Goal: Task Accomplishment & Management: Complete application form

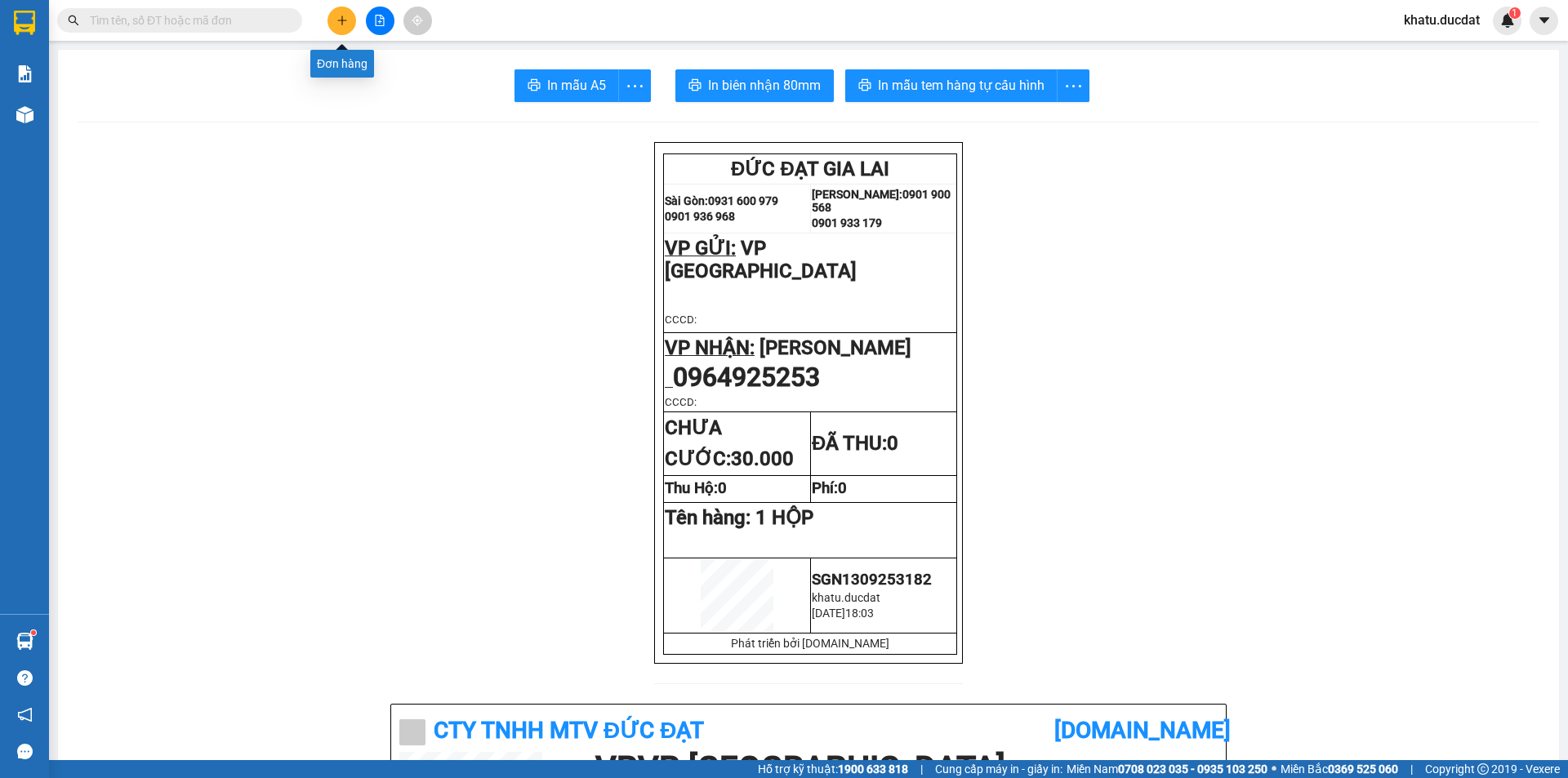
click at [345, 18] on icon "plus" at bounding box center [342, 20] width 12 height 12
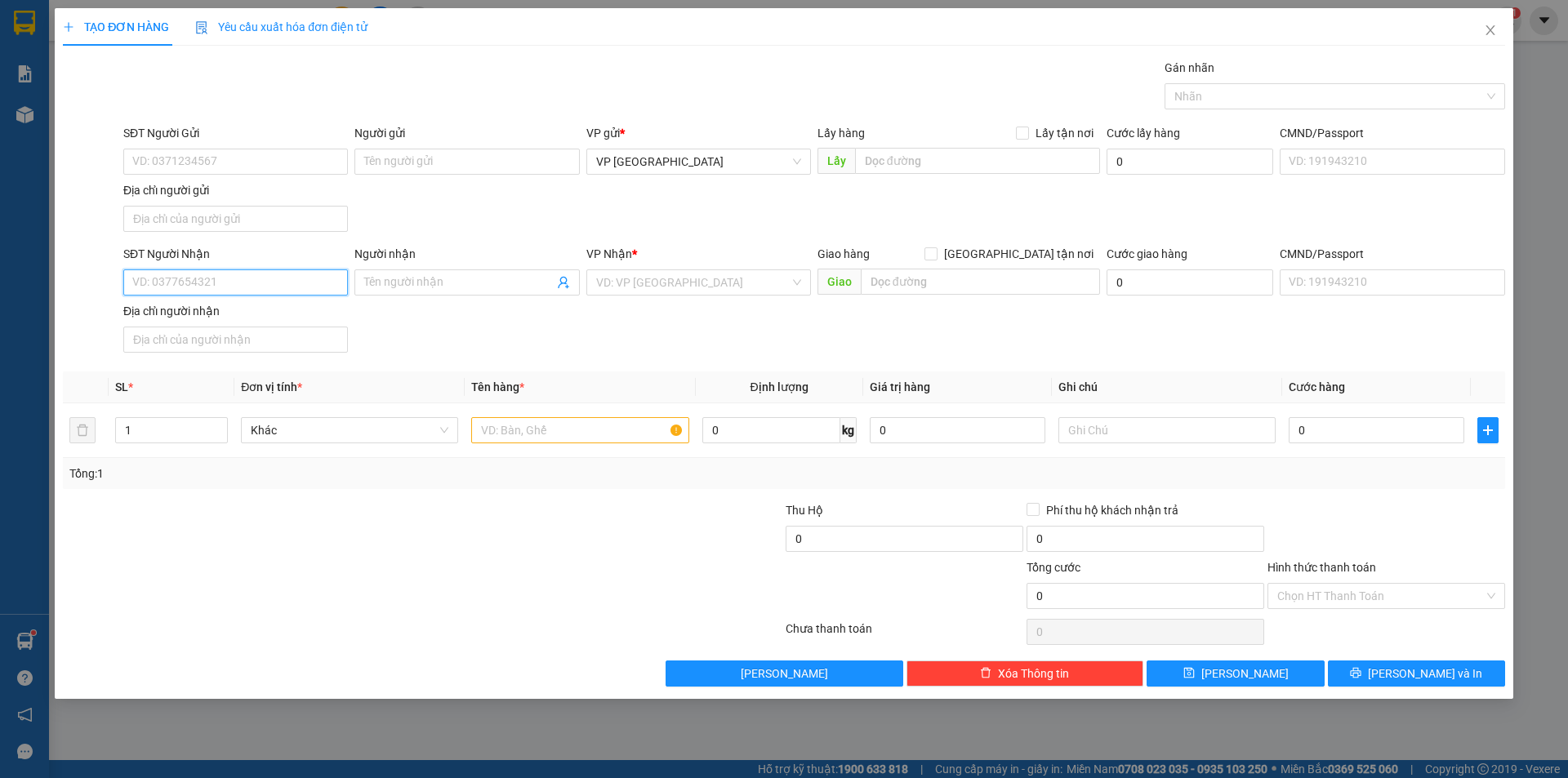
click at [259, 274] on input "SĐT Người Nhận" at bounding box center [236, 282] width 225 height 26
type input "0397531167"
click at [447, 286] on input "Người nhận" at bounding box center [458, 283] width 189 height 18
type input "VÕ VIẾT HIỆP"
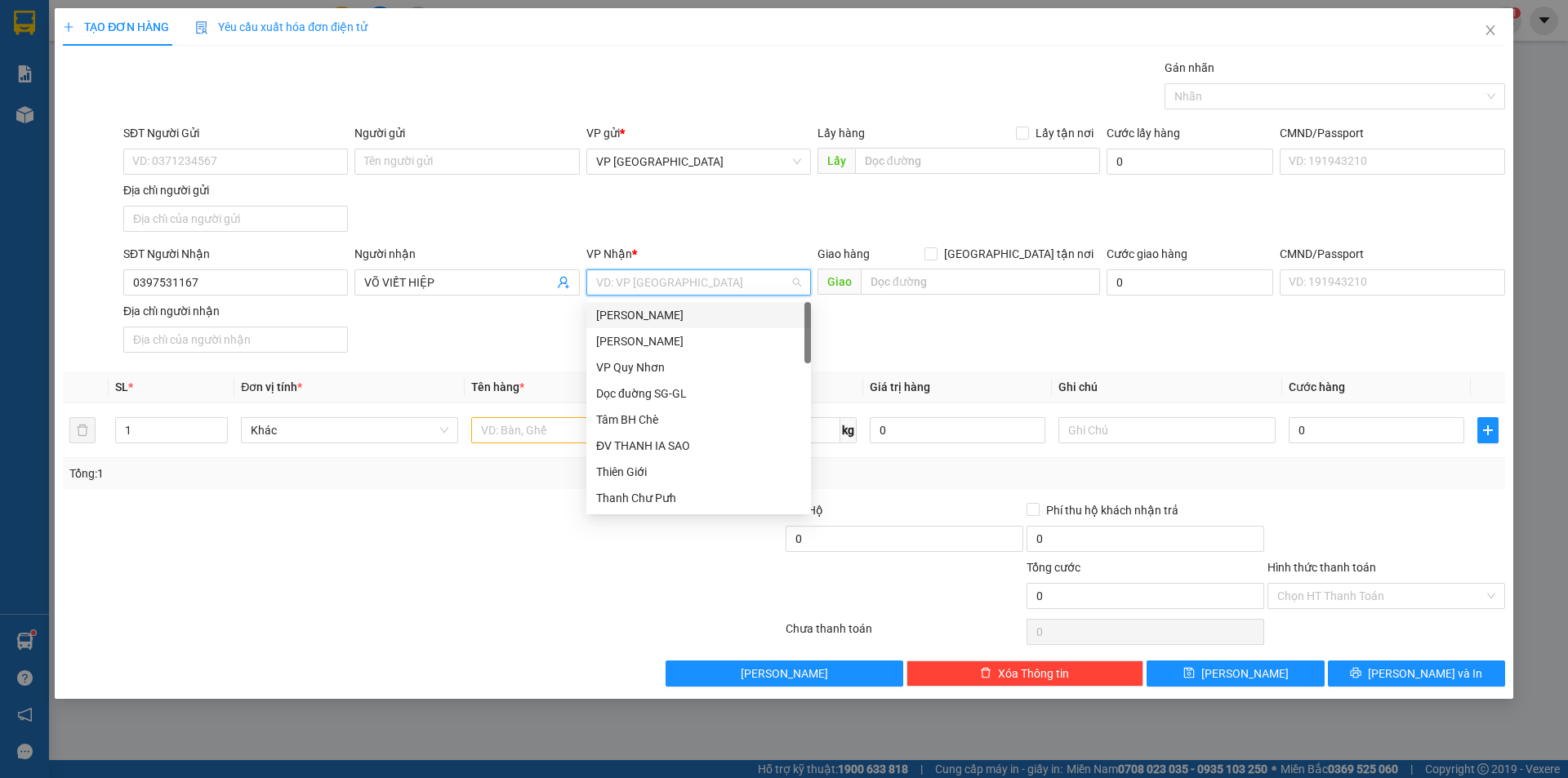
click at [698, 285] on input "search" at bounding box center [693, 282] width 194 height 25
click at [688, 315] on div "[PERSON_NAME]" at bounding box center [699, 315] width 205 height 18
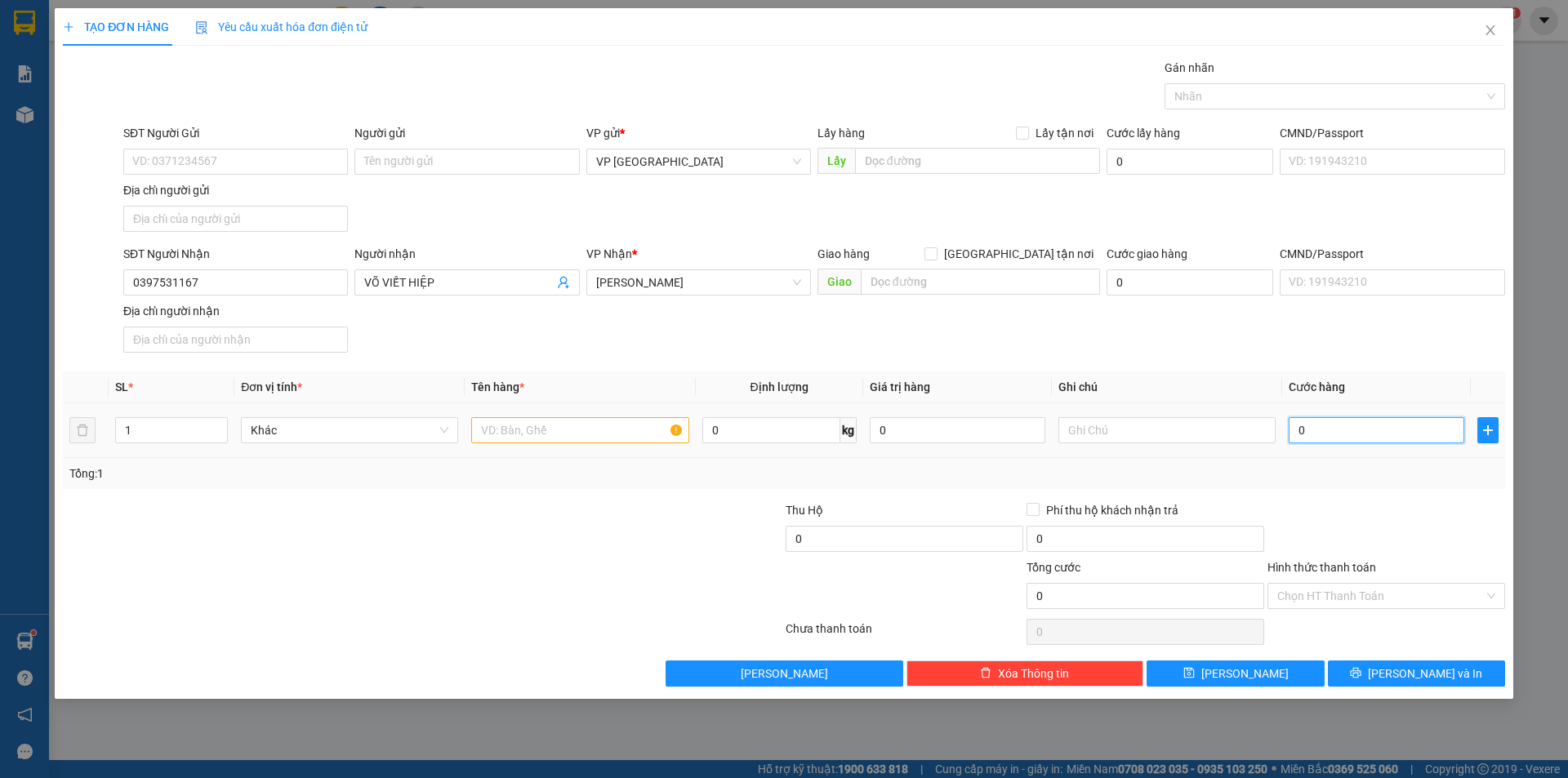
click at [1355, 428] on input "0" at bounding box center [1376, 430] width 175 height 26
type input "47"
type input "4"
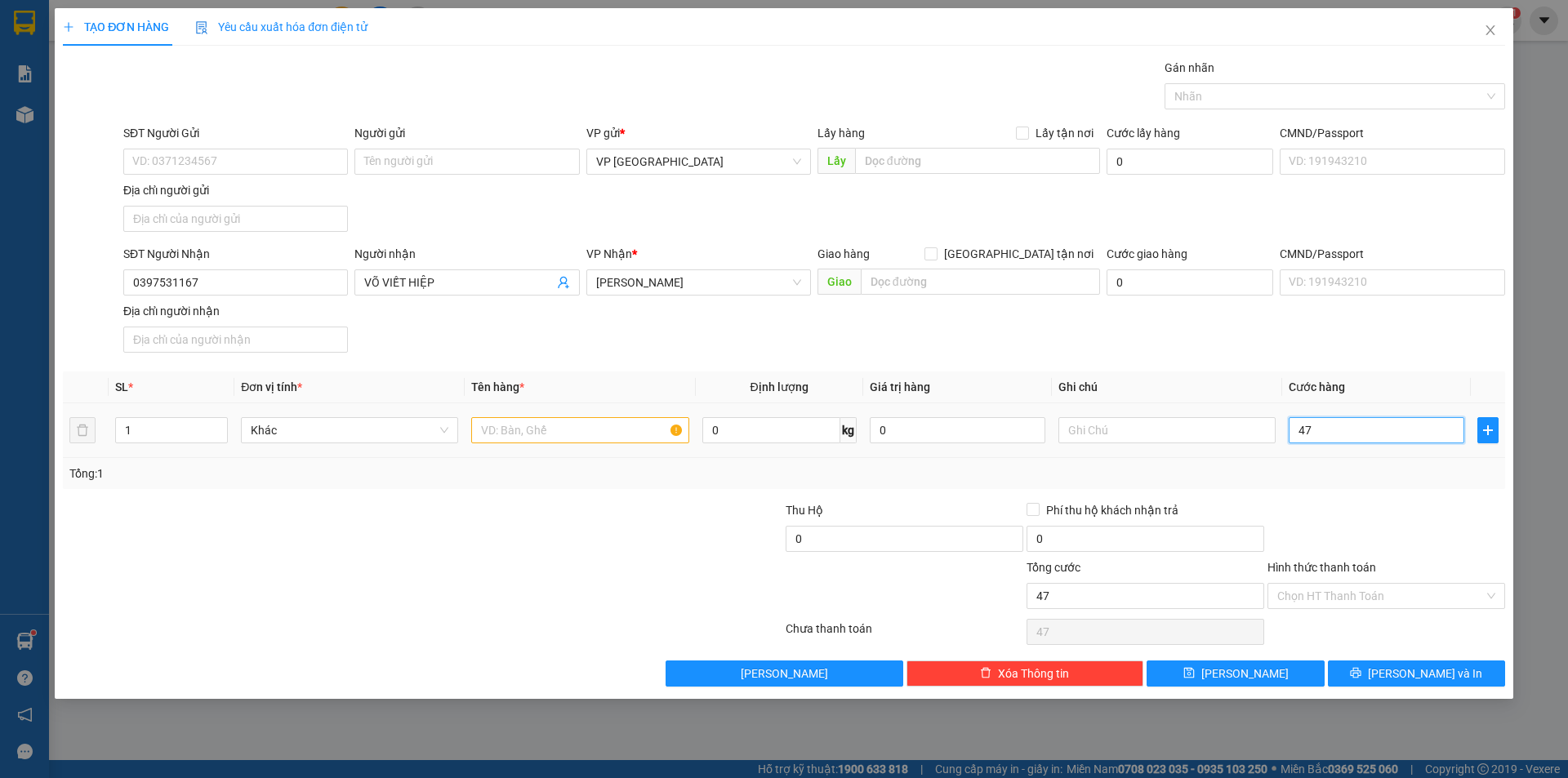
type input "4"
type input "40"
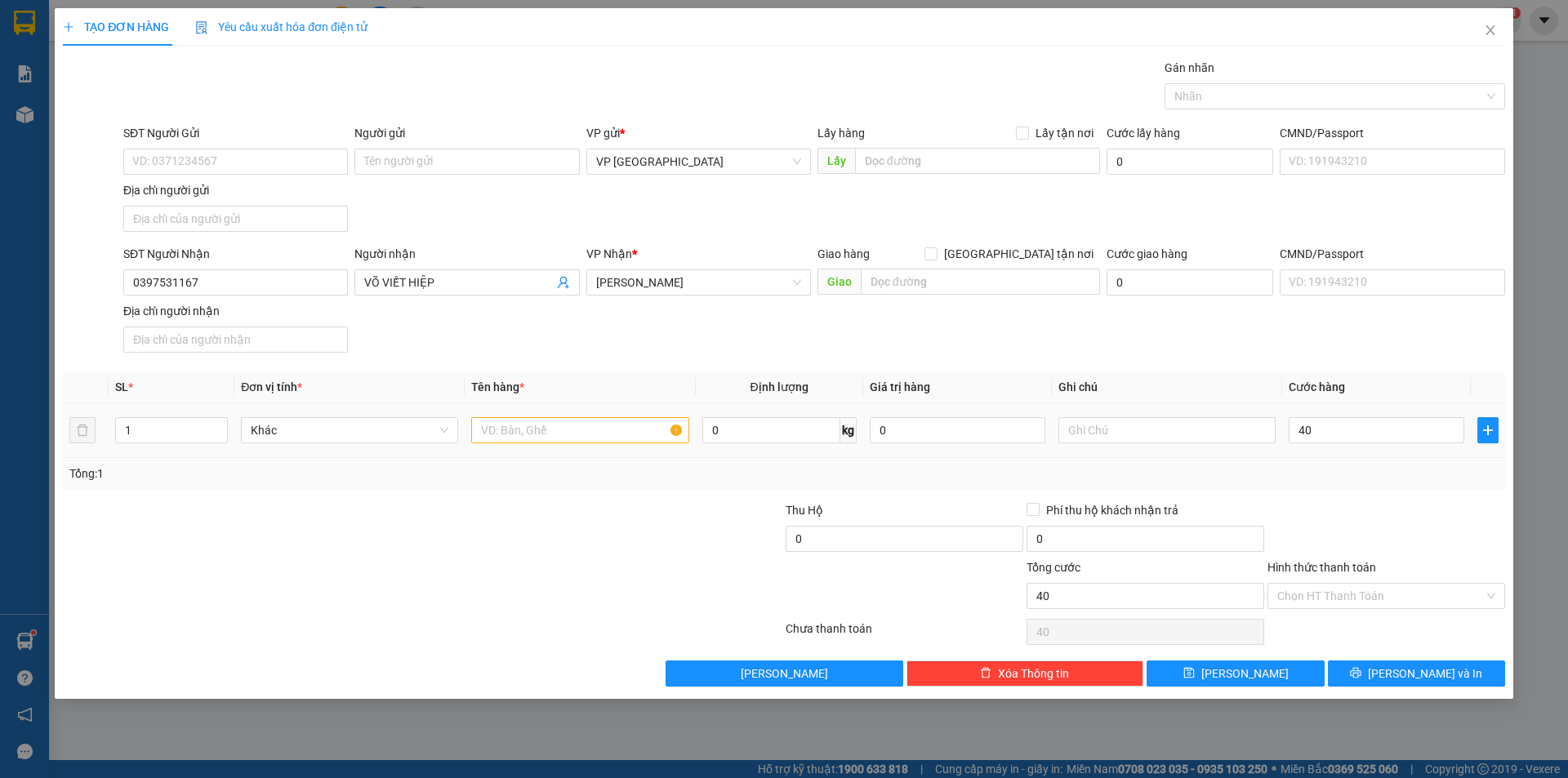
type input "40.000"
click at [1394, 502] on div at bounding box center [1386, 530] width 241 height 58
click at [611, 432] on input "text" at bounding box center [580, 430] width 217 height 26
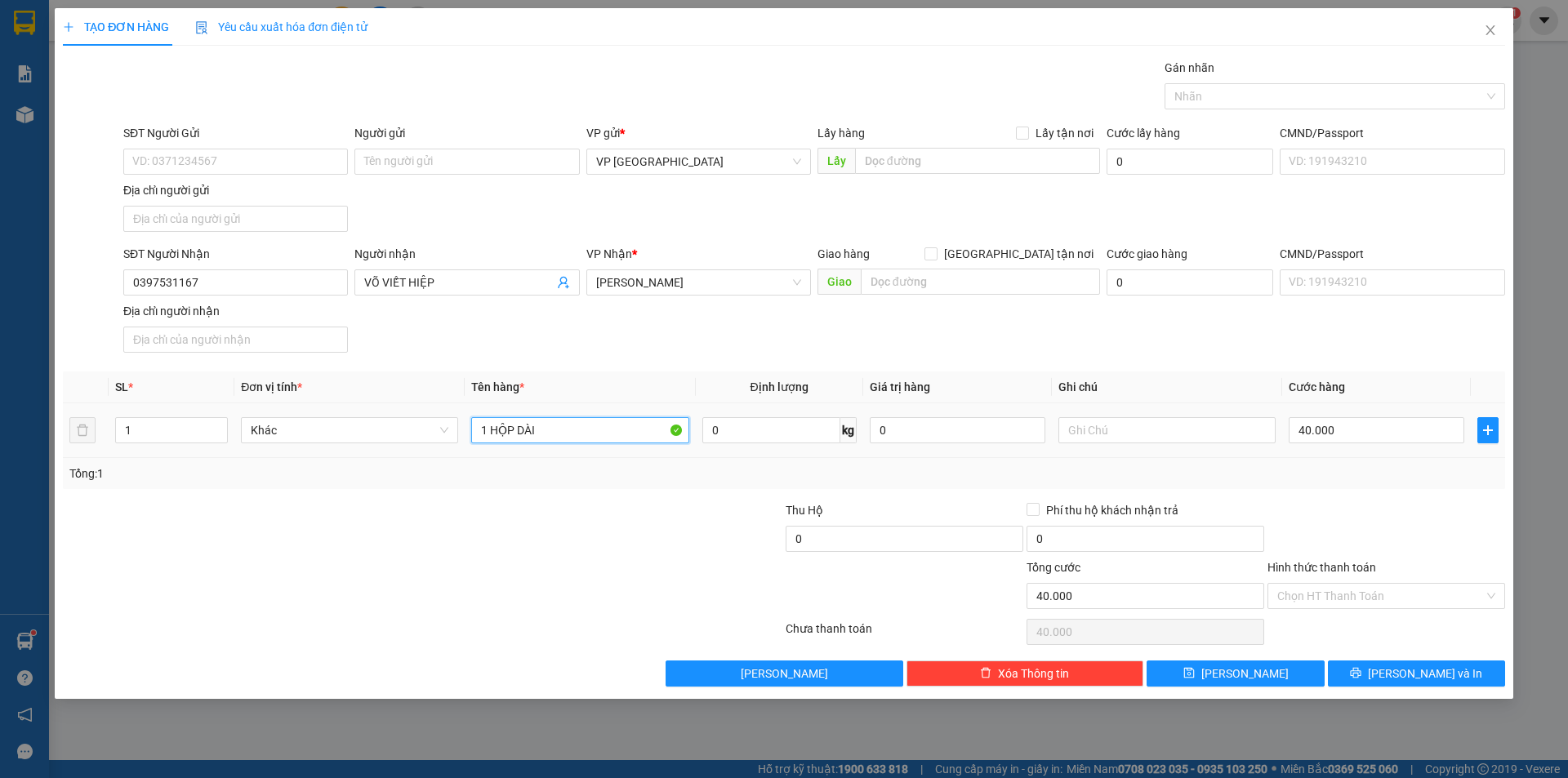
type input "1 HỘP DÀI"
click at [1384, 682] on button "[PERSON_NAME] và In" at bounding box center [1416, 673] width 177 height 26
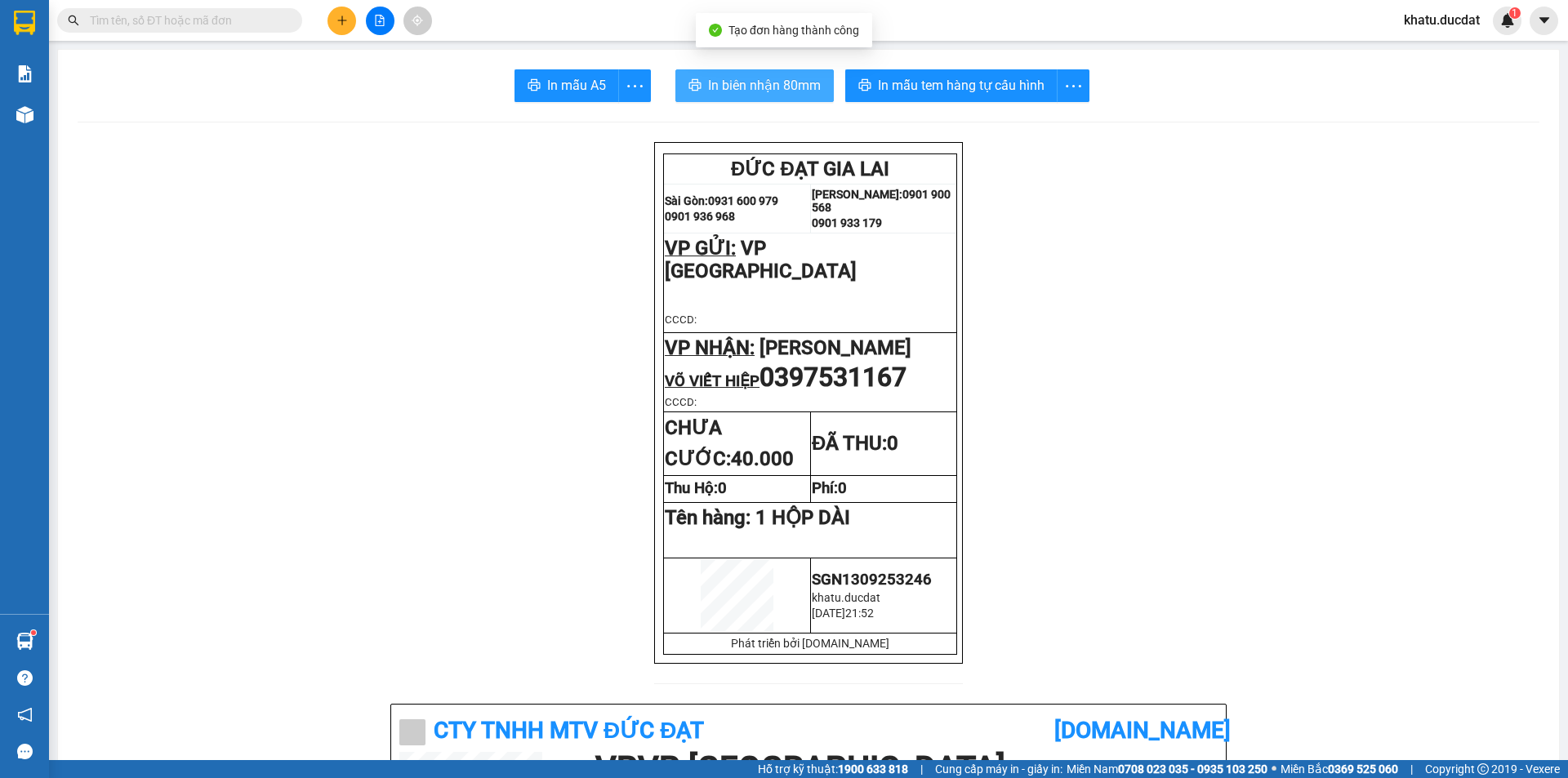
click at [792, 97] on button "In biên nhận 80mm" at bounding box center [754, 86] width 158 height 33
drag, startPoint x: 781, startPoint y: 105, endPoint x: 782, endPoint y: 97, distance: 8.1
click at [782, 97] on button "In biên nhận 80mm" at bounding box center [754, 86] width 158 height 33
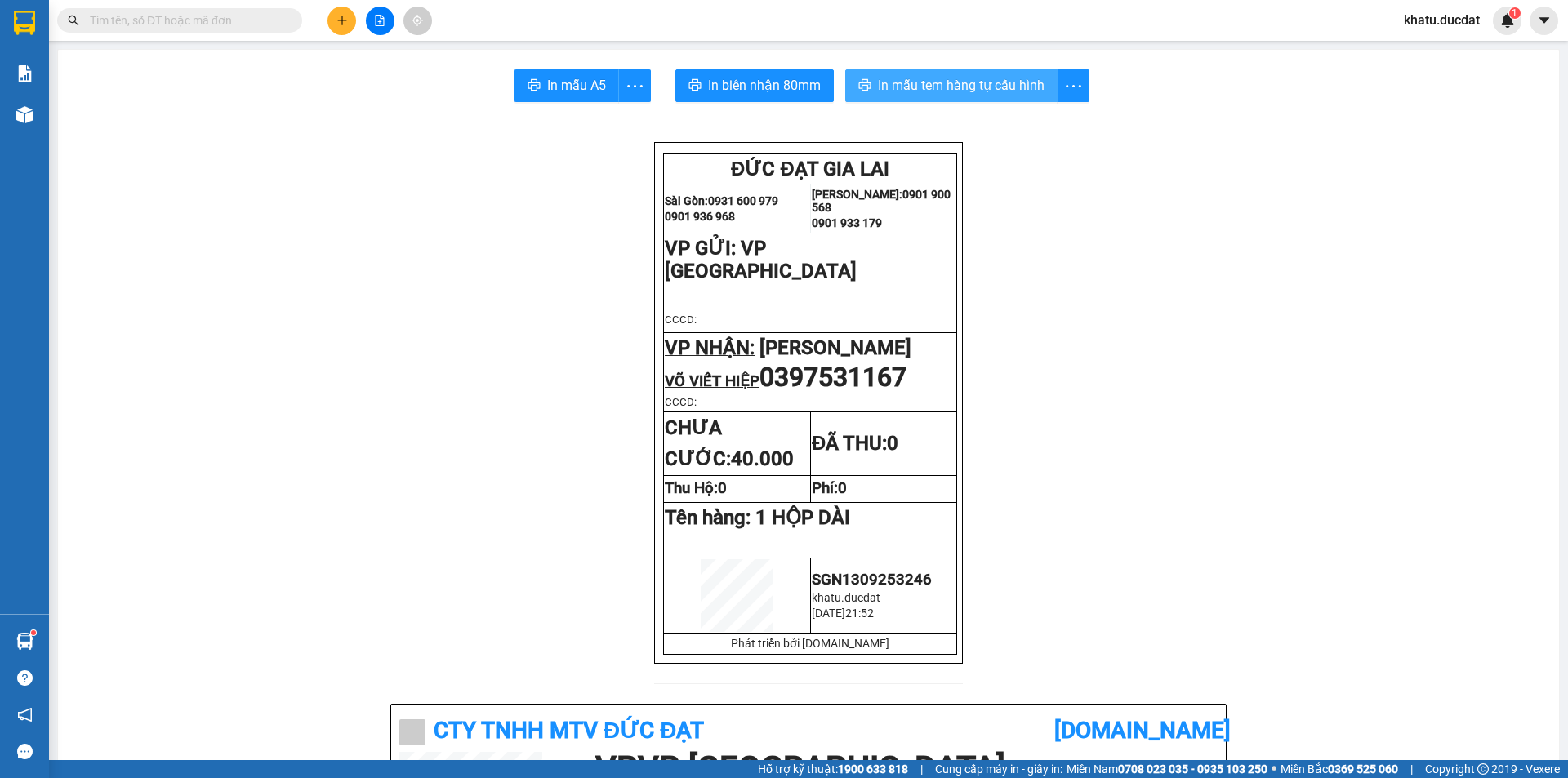
click at [982, 75] on span "In mẫu tem hàng tự cấu hình" at bounding box center [961, 85] width 166 height 20
